Goal: Task Accomplishment & Management: Manage account settings

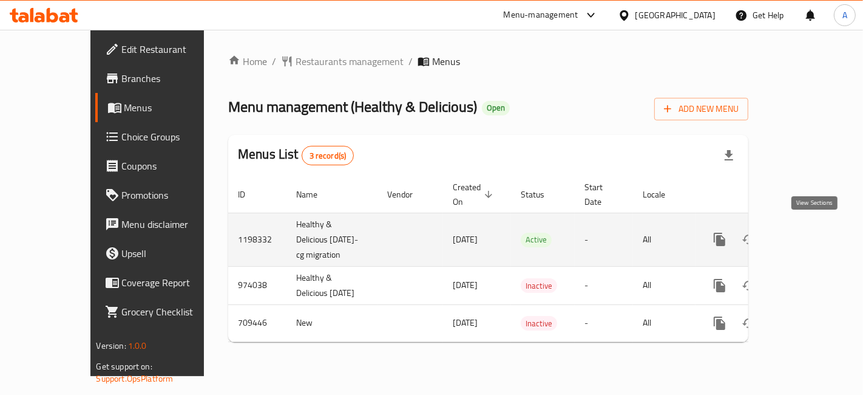
click at [815, 238] on icon "enhanced table" at bounding box center [807, 239] width 15 height 15
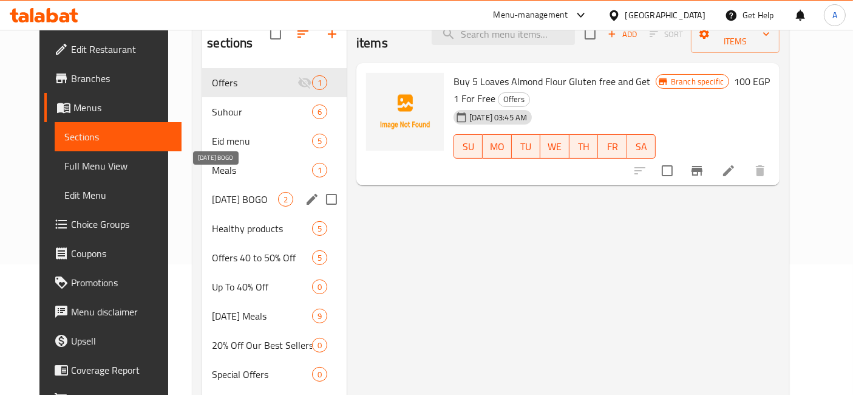
scroll to position [464, 0]
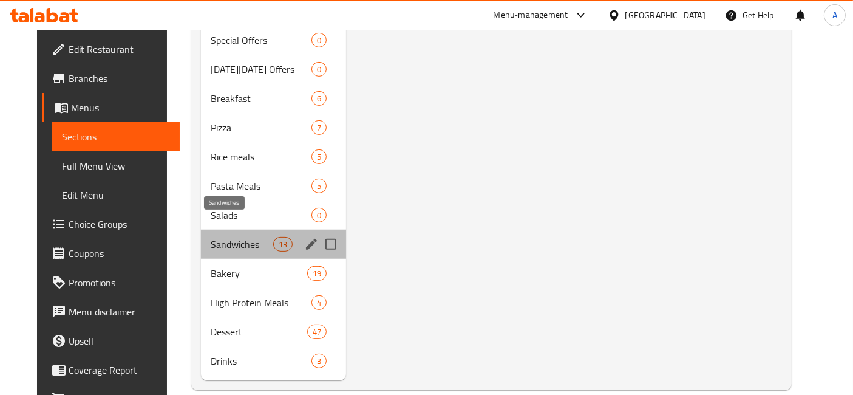
click at [253, 237] on span "Sandwiches" at bounding box center [242, 244] width 63 height 15
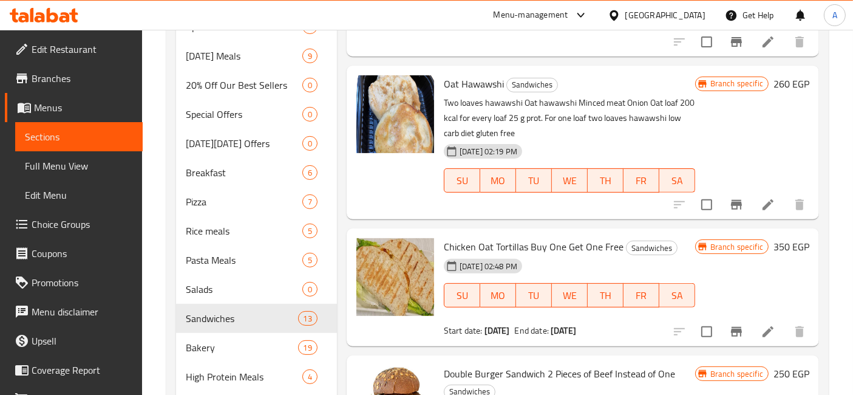
scroll to position [464, 0]
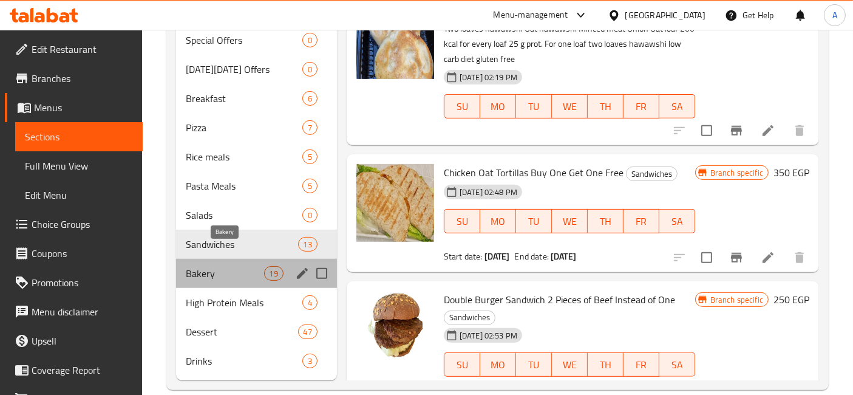
click at [208, 266] on span "Bakery" at bounding box center [225, 273] width 78 height 15
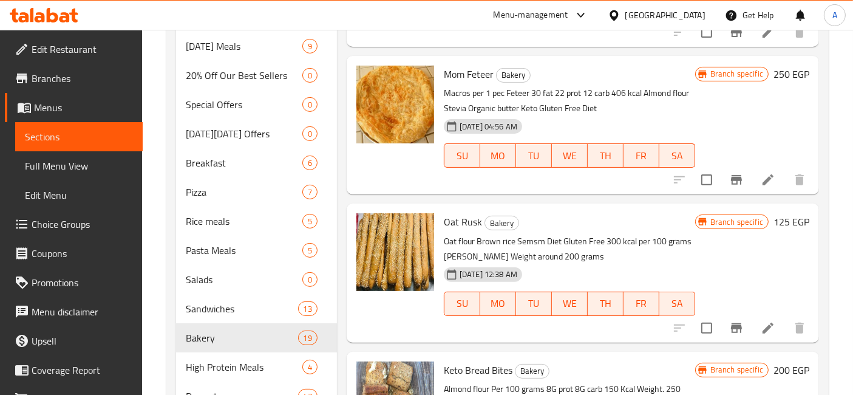
scroll to position [464, 0]
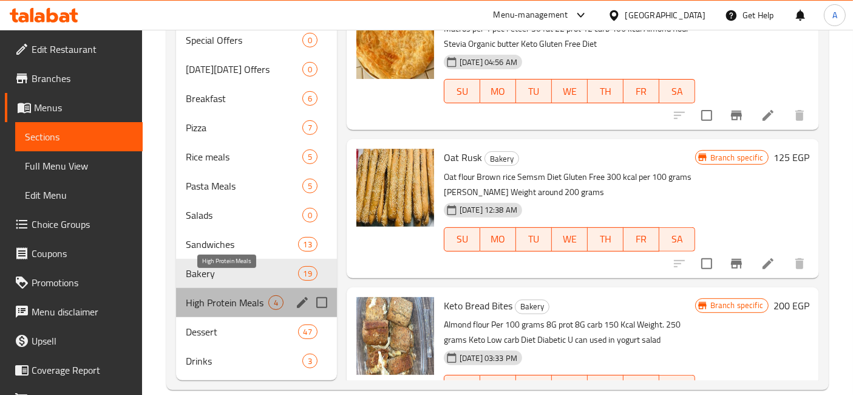
click at [222, 295] on span "High Protein Meals" at bounding box center [227, 302] width 83 height 15
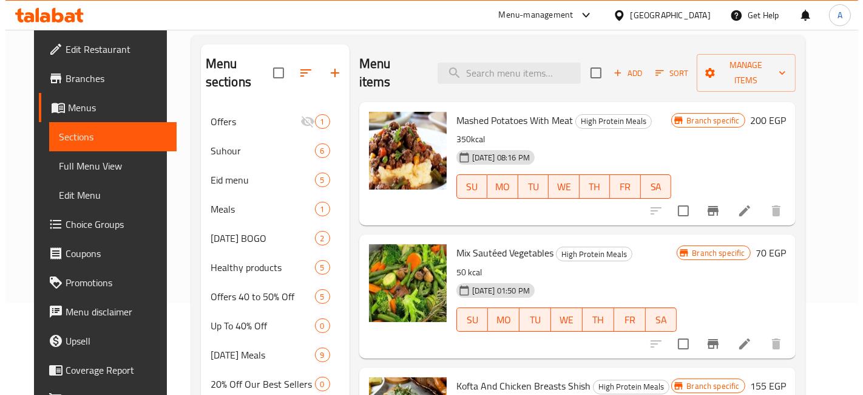
scroll to position [89, 0]
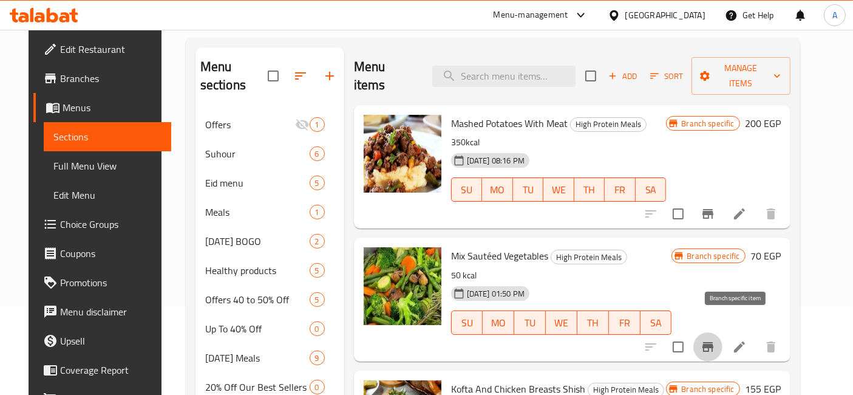
click at [715, 339] on icon "Branch-specific-item" at bounding box center [708, 346] width 15 height 15
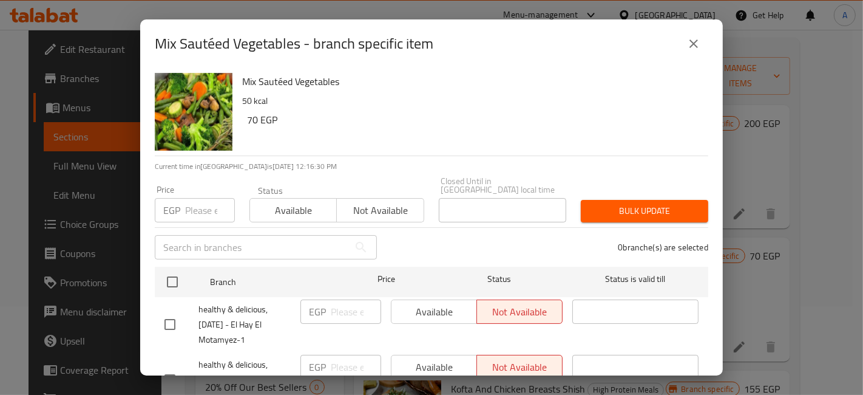
click at [411, 301] on div "Available Not available" at bounding box center [477, 311] width 172 height 24
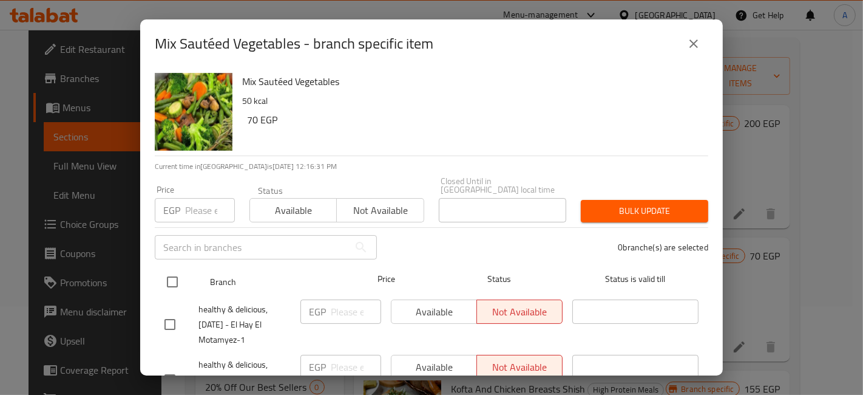
drag, startPoint x: 175, startPoint y: 271, endPoint x: 374, endPoint y: 315, distance: 203.9
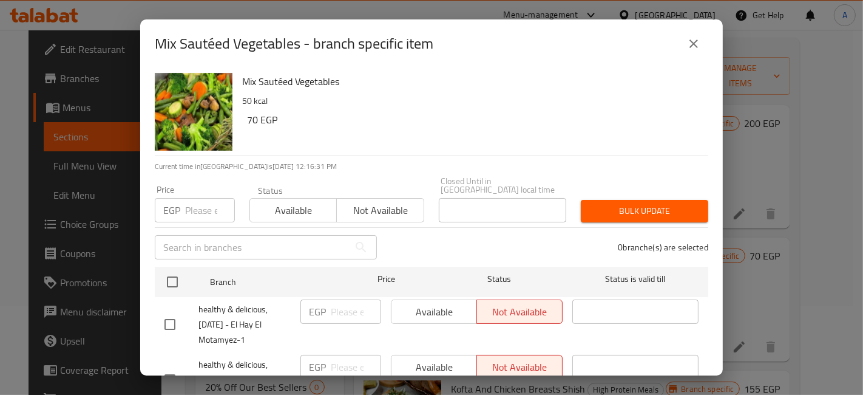
click at [177, 272] on input "checkbox" at bounding box center [173, 282] width 26 height 26
checkbox input "true"
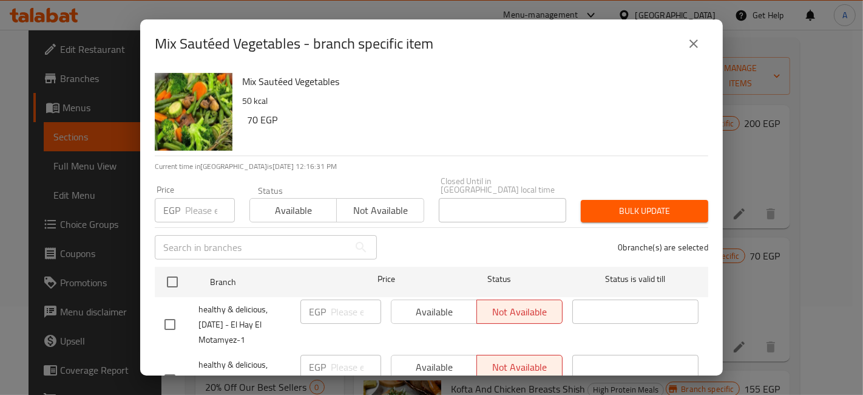
checkbox input "true"
click at [416, 303] on span "Available" at bounding box center [434, 312] width 76 height 18
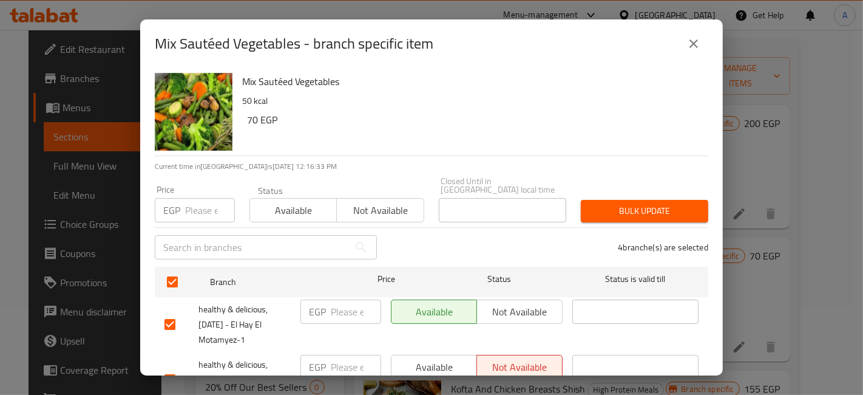
click at [426, 358] on span "Available" at bounding box center [434, 367] width 76 height 18
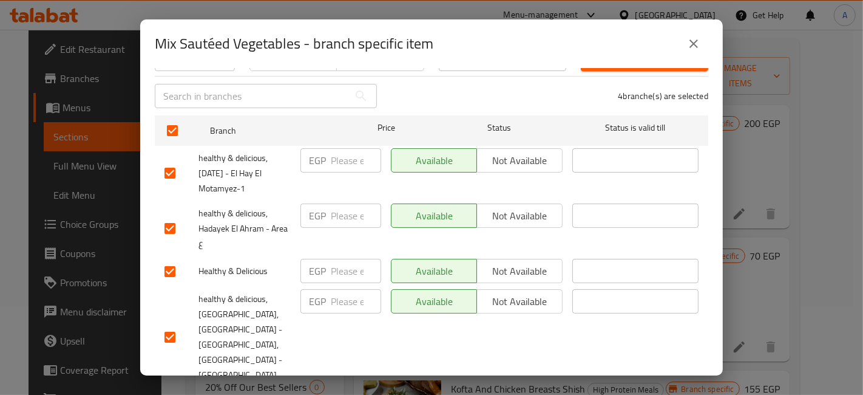
scroll to position [156, 0]
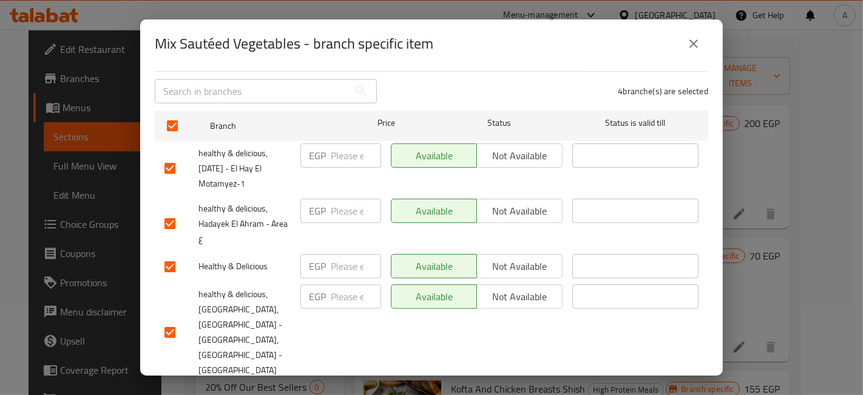
click at [417, 387] on button "Save" at bounding box center [432, 398] width 554 height 22
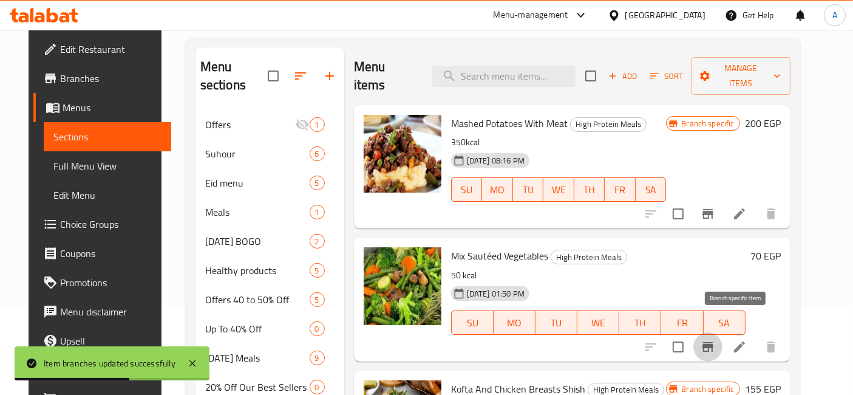
click at [713, 342] on icon "Branch-specific-item" at bounding box center [708, 347] width 11 height 10
